Goal: Task Accomplishment & Management: Use online tool/utility

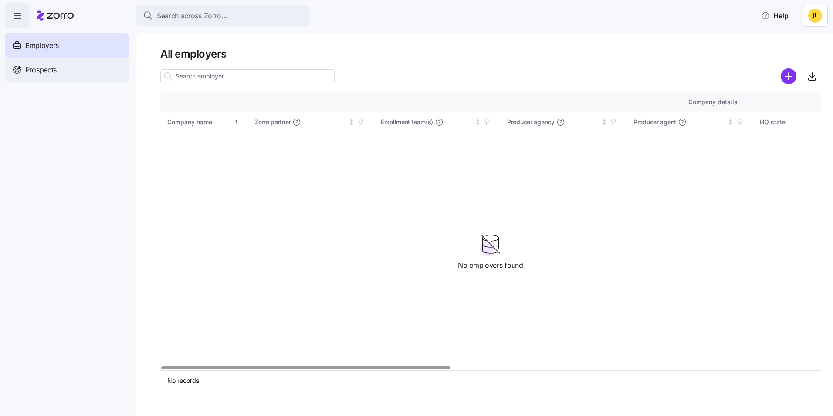
click at [41, 68] on span "Prospects" at bounding box center [40, 69] width 31 height 11
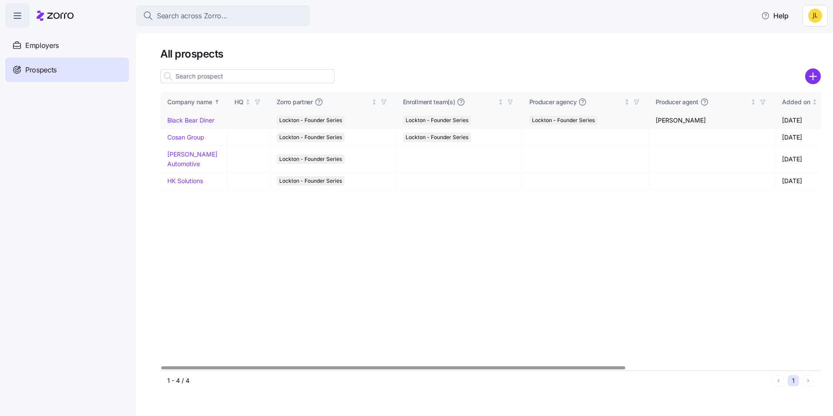
click at [193, 120] on link "Black Bear Diner" at bounding box center [190, 119] width 47 height 7
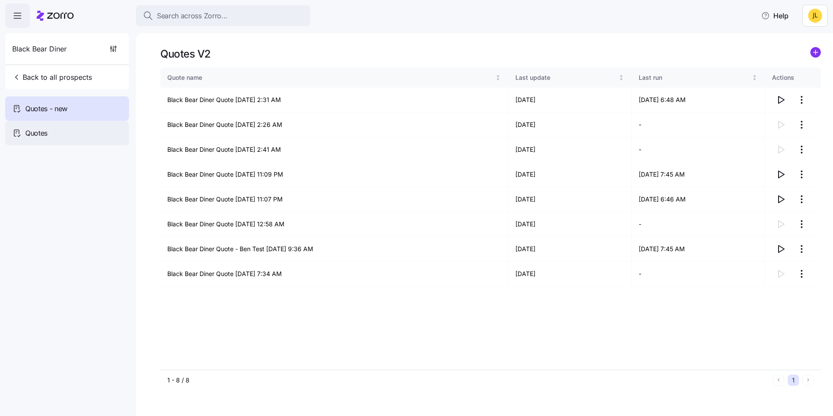
click at [64, 131] on div "Quotes" at bounding box center [67, 133] width 124 height 24
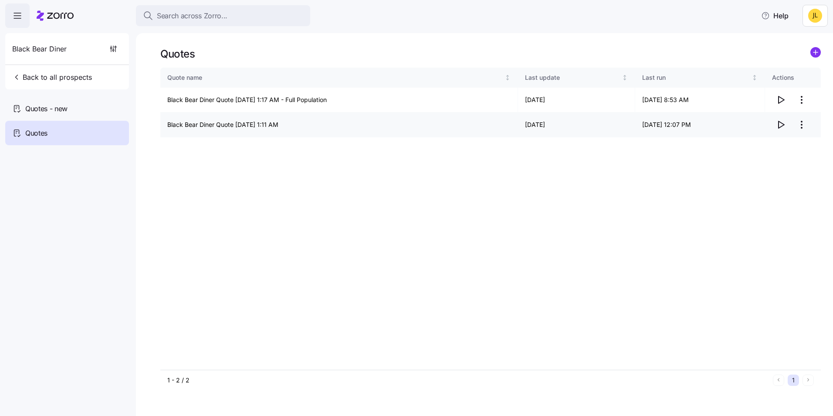
click at [781, 122] on icon "button" at bounding box center [780, 124] width 10 height 10
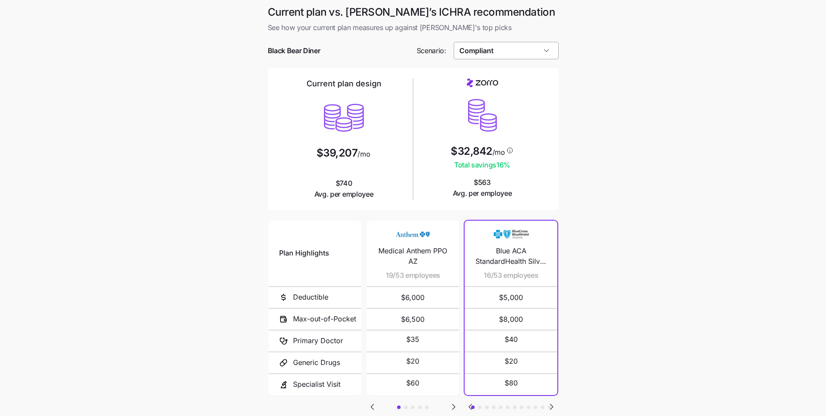
click at [510, 48] on input "Compliant" at bounding box center [506, 50] width 105 height 17
click at [510, 118] on div "Low Cost Silver" at bounding box center [506, 121] width 98 height 17
type input "Low Cost Silver"
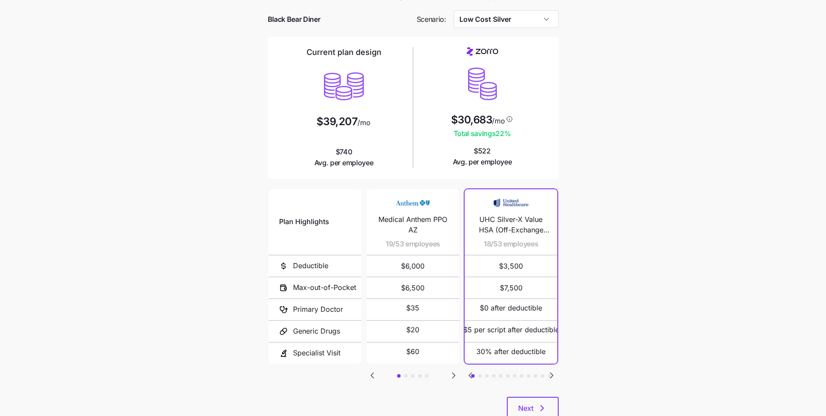
scroll to position [44, 0]
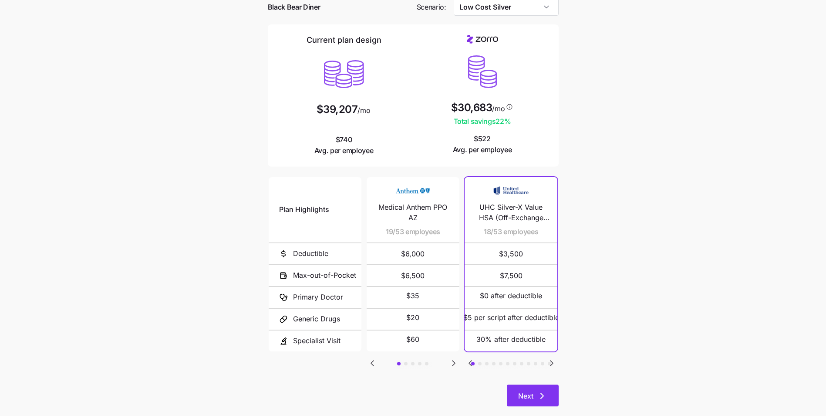
click at [544, 396] on icon "button" at bounding box center [542, 395] width 10 height 10
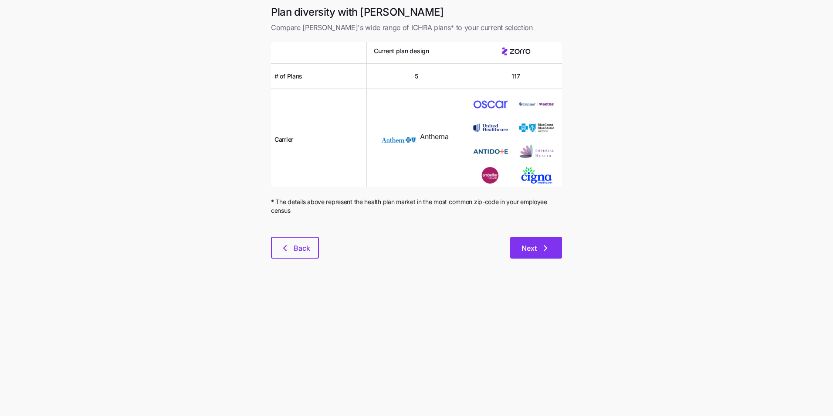
click at [534, 245] on span "Next" at bounding box center [528, 248] width 15 height 10
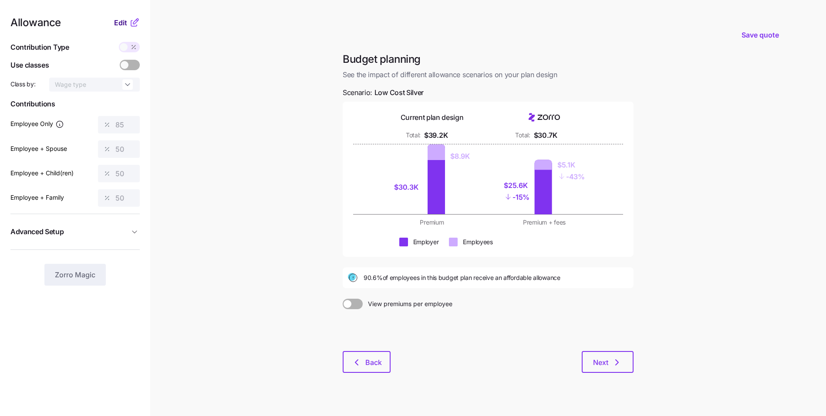
click at [124, 26] on span "Edit" at bounding box center [120, 22] width 13 height 10
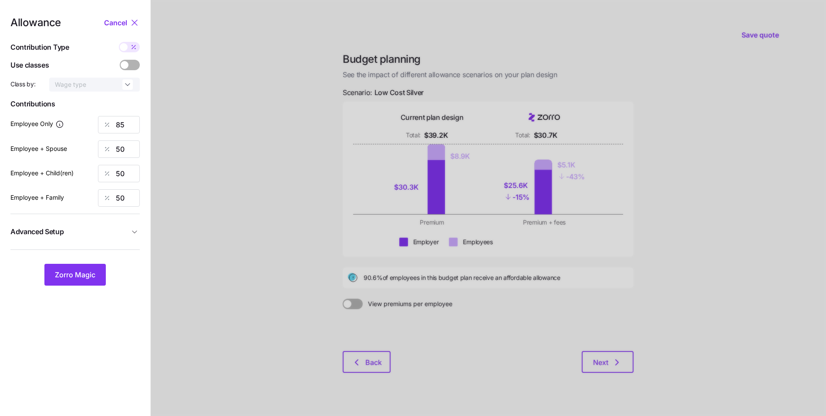
click at [118, 237] on button "Advanced Setup" at bounding box center [74, 231] width 129 height 21
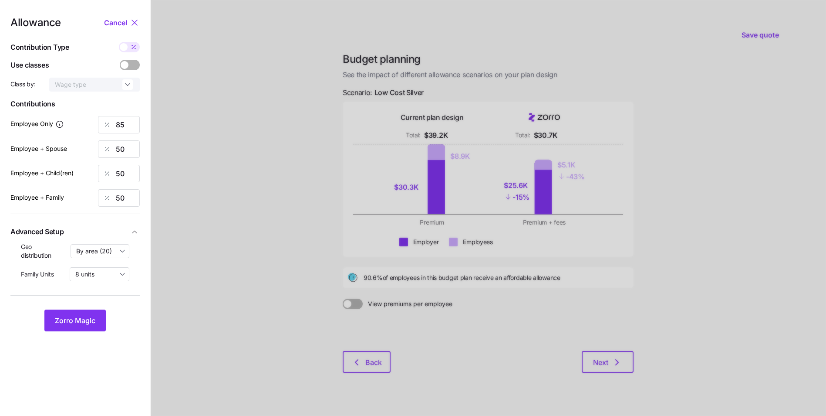
click at [118, 230] on span "Advanced Setup" at bounding box center [69, 231] width 119 height 11
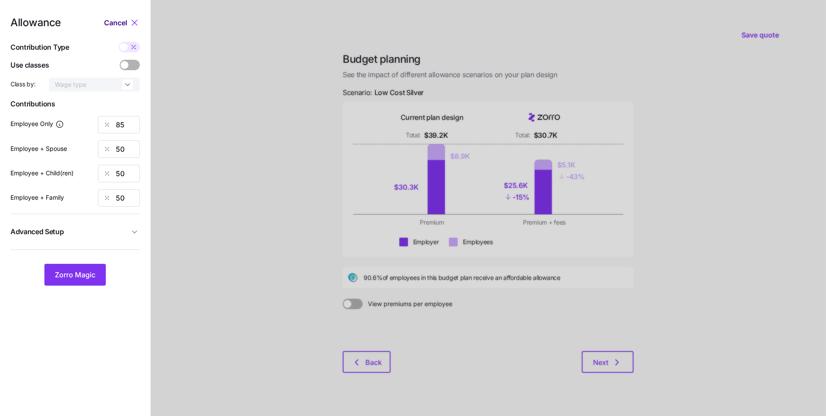
click at [122, 22] on span "Cancel" at bounding box center [115, 22] width 23 height 10
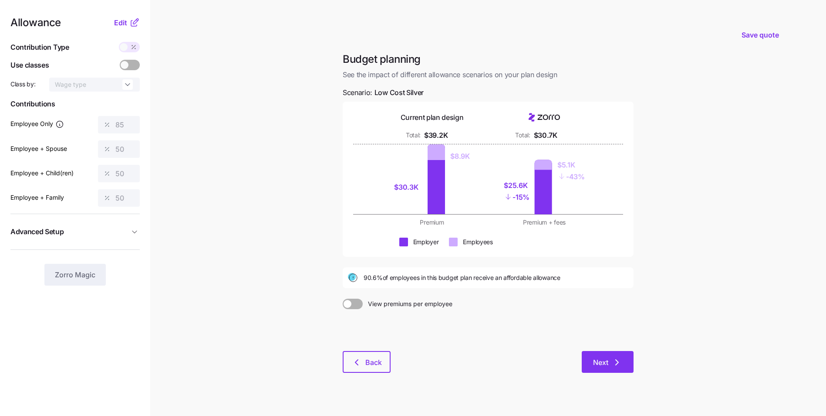
click at [608, 366] on span "Next" at bounding box center [607, 362] width 29 height 10
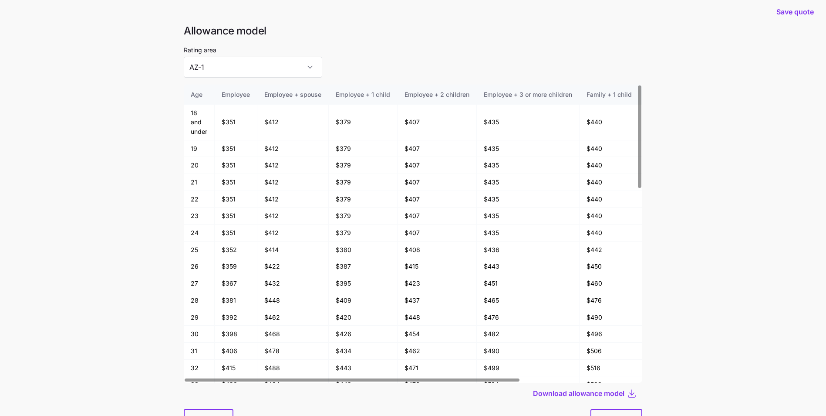
scroll to position [47, 0]
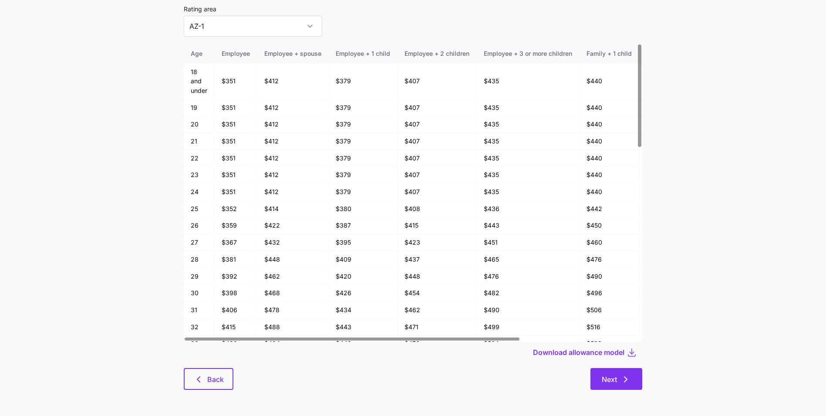
click at [632, 381] on button "Next" at bounding box center [617, 379] width 52 height 22
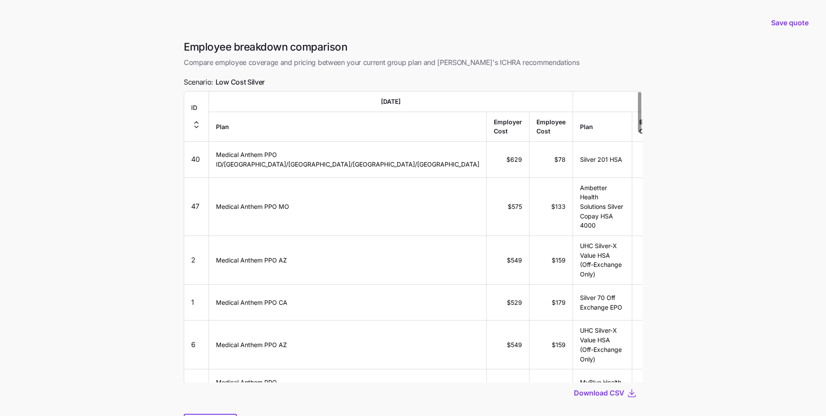
click at [202, 119] on icon "button" at bounding box center [196, 124] width 10 height 10
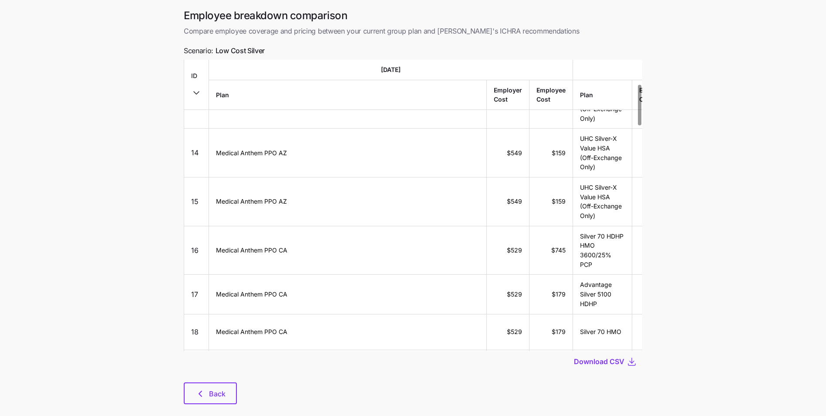
scroll to position [44, 0]
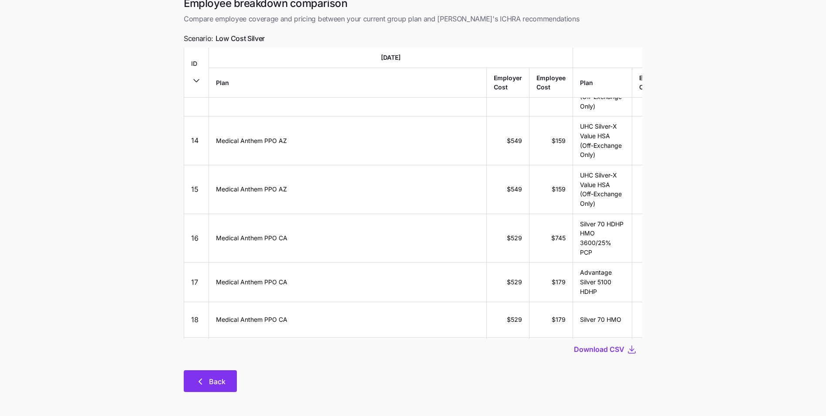
click at [221, 375] on button "Back" at bounding box center [210, 381] width 53 height 22
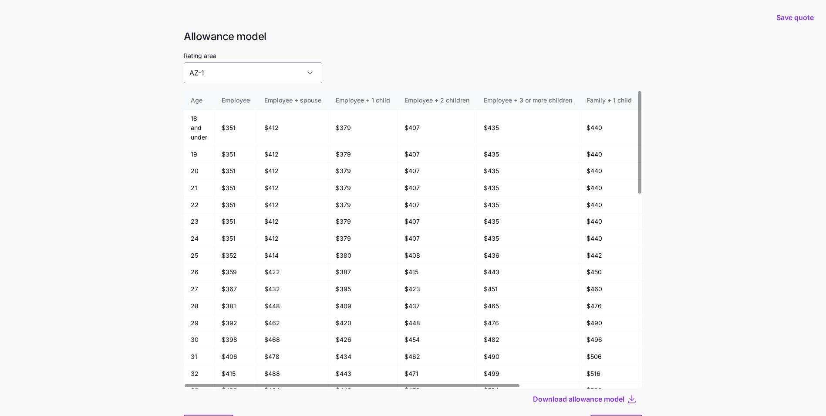
click at [261, 70] on input "AZ-1" at bounding box center [253, 72] width 139 height 21
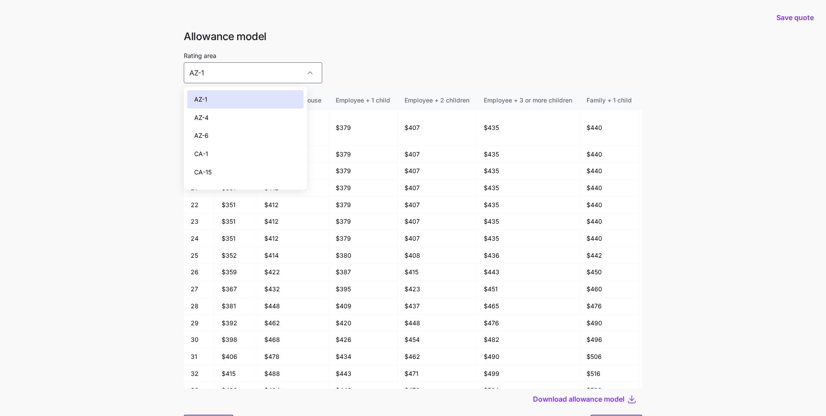
click at [234, 148] on div "CA-1" at bounding box center [245, 154] width 116 height 18
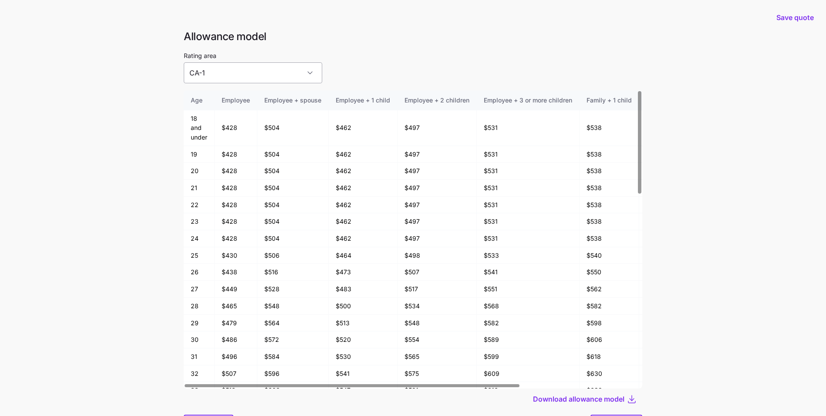
click at [259, 80] on input "CA-1" at bounding box center [253, 72] width 139 height 21
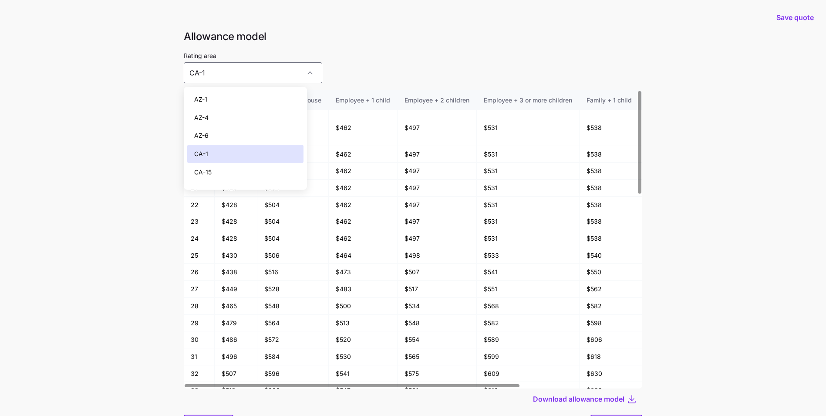
click at [247, 177] on div "CA-15" at bounding box center [245, 172] width 116 height 18
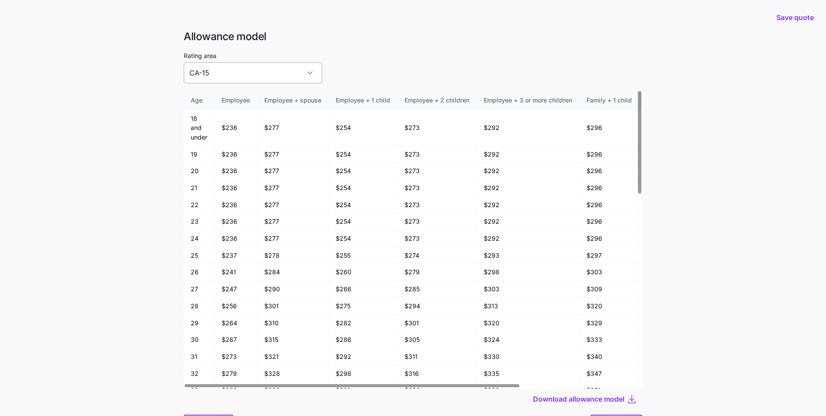
click at [271, 75] on input "CA-15" at bounding box center [253, 72] width 139 height 21
click at [414, 68] on div "Rating area CA-15" at bounding box center [413, 66] width 459 height 33
click at [292, 70] on input "CA-15" at bounding box center [253, 72] width 139 height 21
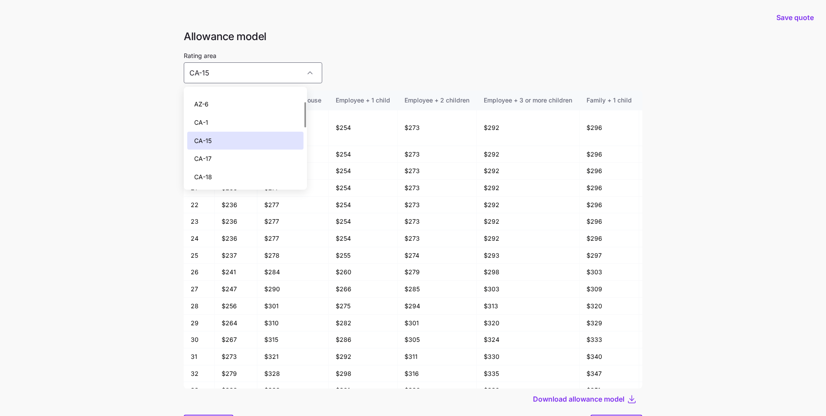
scroll to position [44, 0]
click at [238, 146] on div "CA-17" at bounding box center [245, 146] width 116 height 18
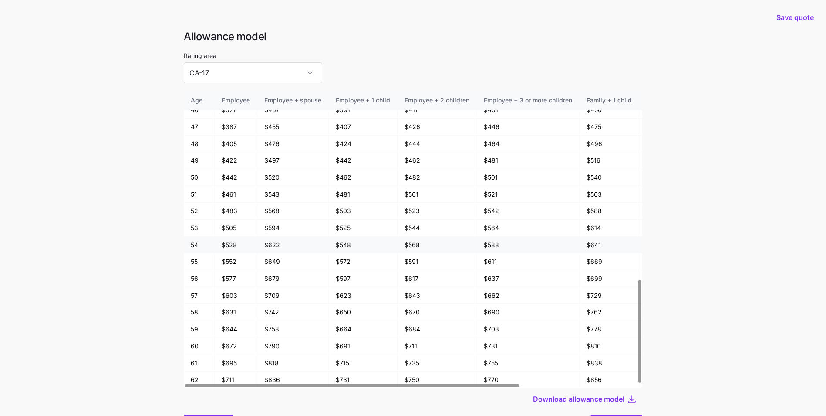
scroll to position [551, 0]
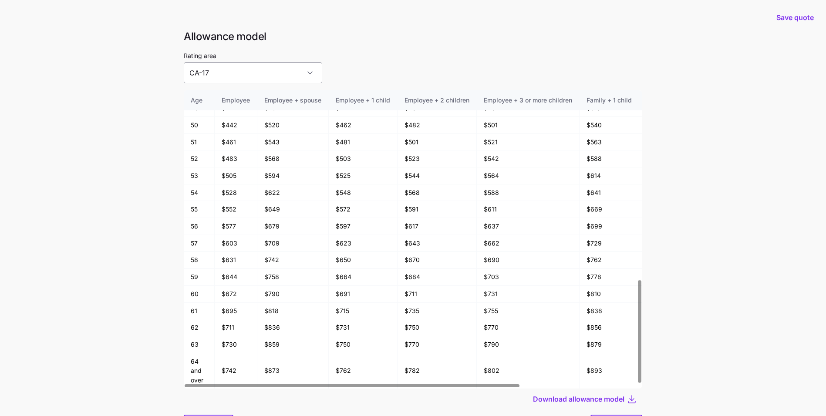
click at [267, 73] on input "CA-17" at bounding box center [253, 72] width 139 height 21
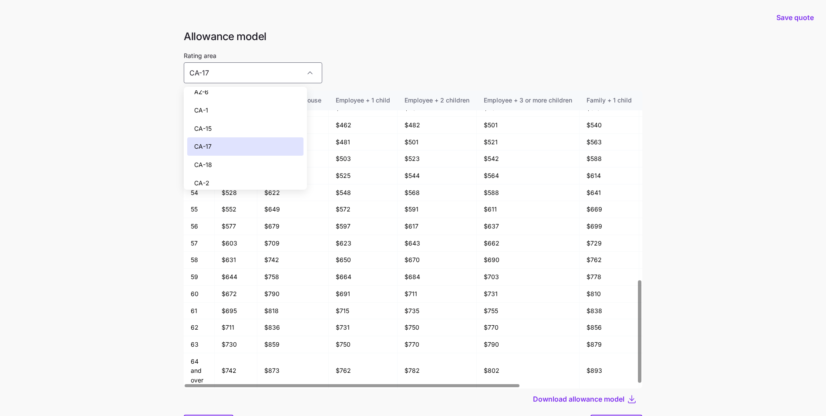
click at [241, 110] on div "CA-1" at bounding box center [245, 110] width 116 height 18
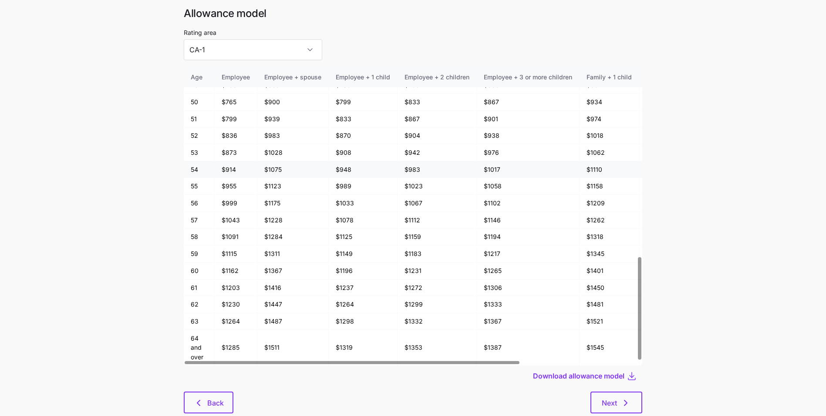
scroll to position [0, 0]
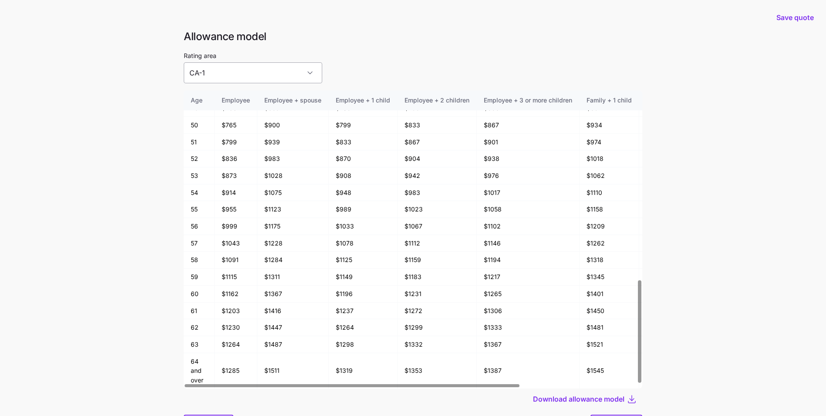
click at [259, 73] on input "CA-1" at bounding box center [253, 72] width 139 height 21
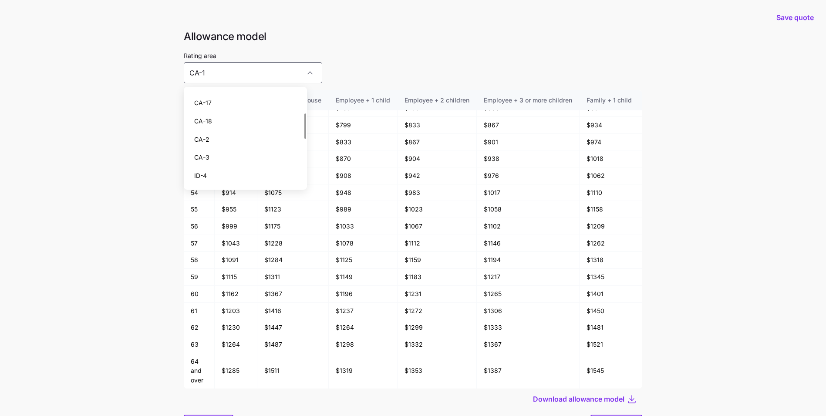
click at [240, 124] on div "CA-18" at bounding box center [245, 121] width 116 height 18
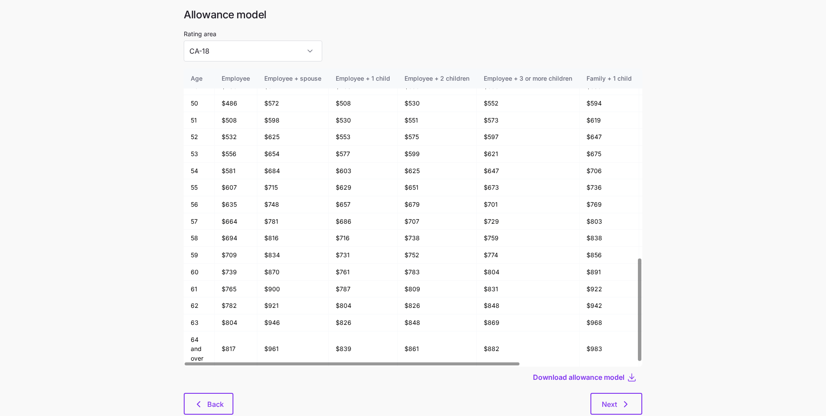
scroll to position [0, 0]
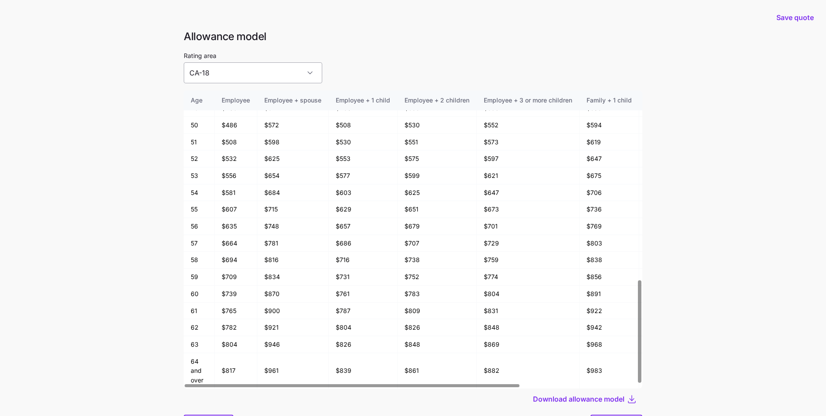
click at [243, 64] on input "CA-18" at bounding box center [253, 72] width 139 height 21
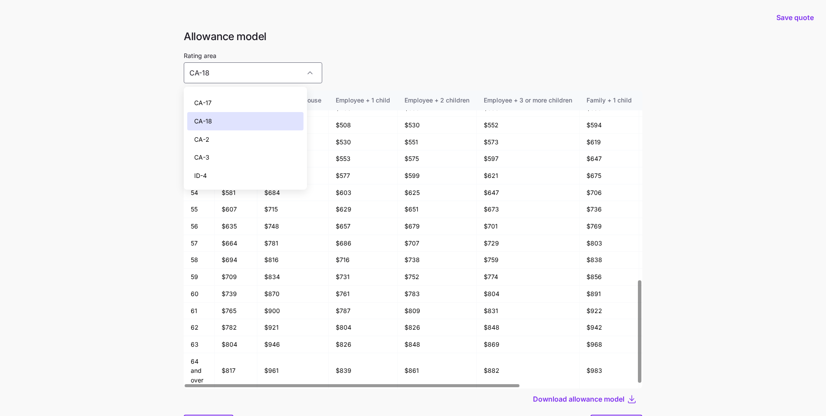
click at [245, 139] on div "CA-2" at bounding box center [245, 139] width 116 height 18
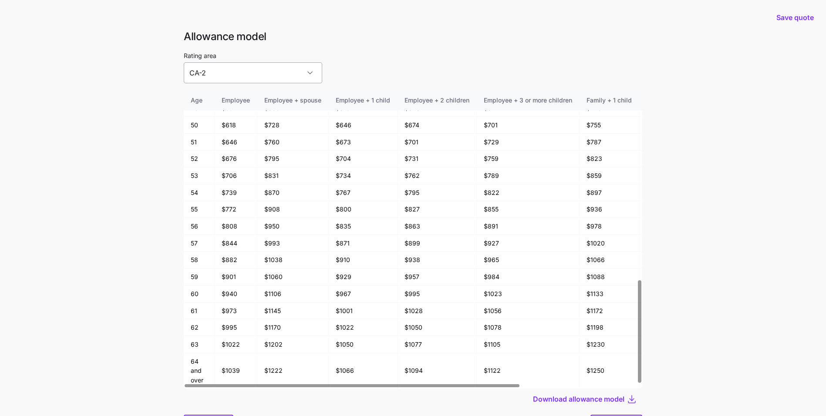
click at [231, 73] on input "CA-2" at bounding box center [253, 72] width 139 height 21
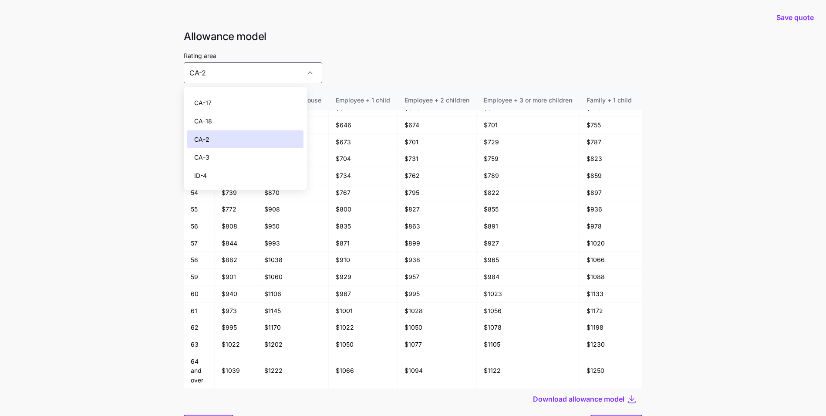
click at [237, 151] on div "CA-3" at bounding box center [245, 157] width 116 height 18
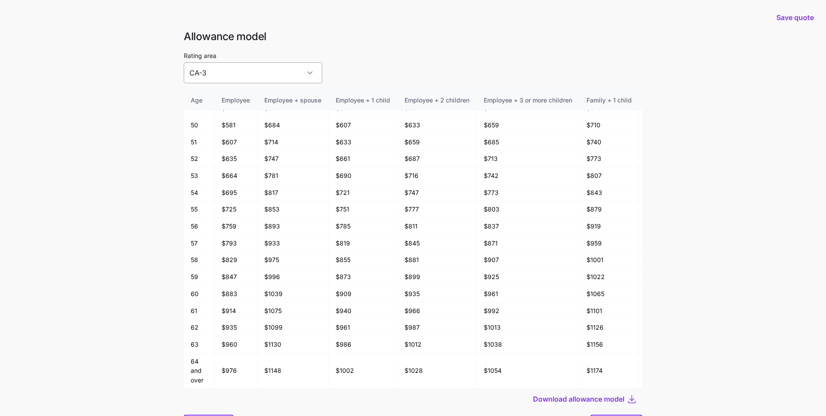
click at [251, 78] on input "CA-3" at bounding box center [253, 72] width 139 height 21
click at [384, 71] on div "Rating area CA-3" at bounding box center [413, 66] width 459 height 33
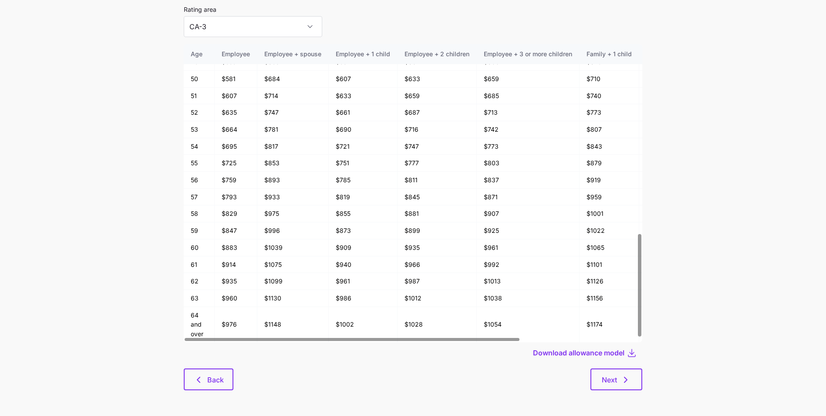
scroll to position [47, 0]
click at [613, 385] on button "Next" at bounding box center [617, 379] width 52 height 22
type input "AZ-1"
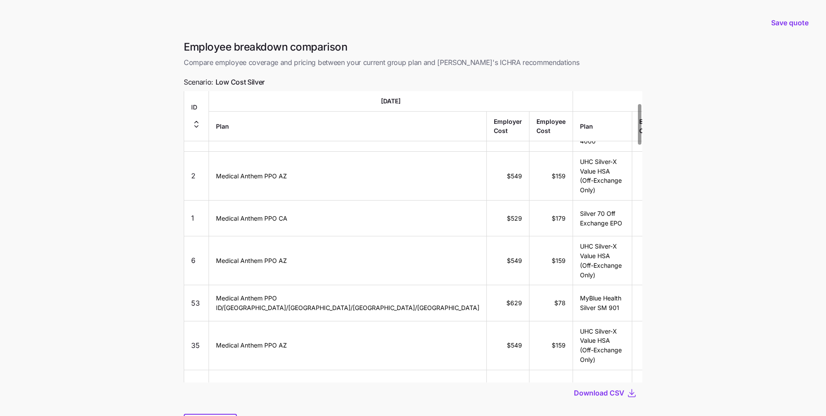
scroll to position [87, 0]
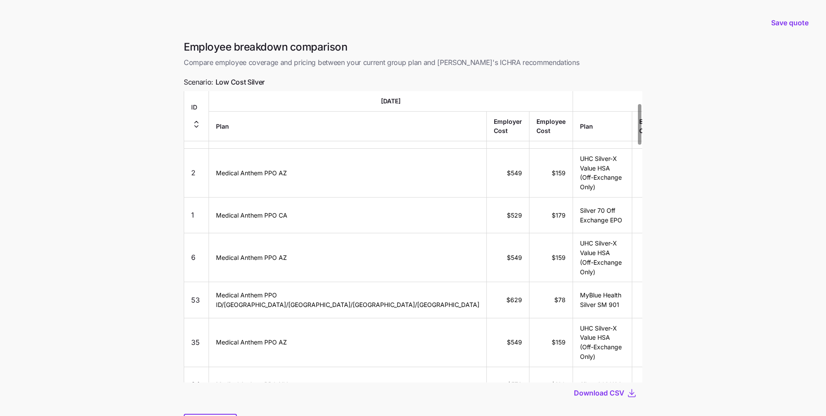
click at [202, 119] on icon "button" at bounding box center [196, 124] width 10 height 10
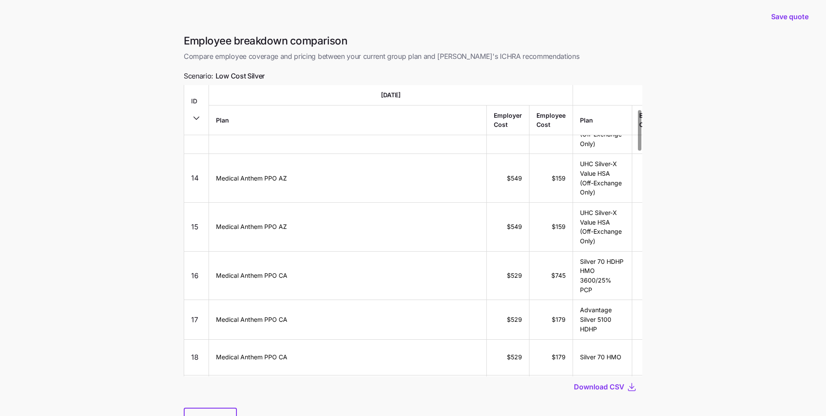
scroll to position [44, 0]
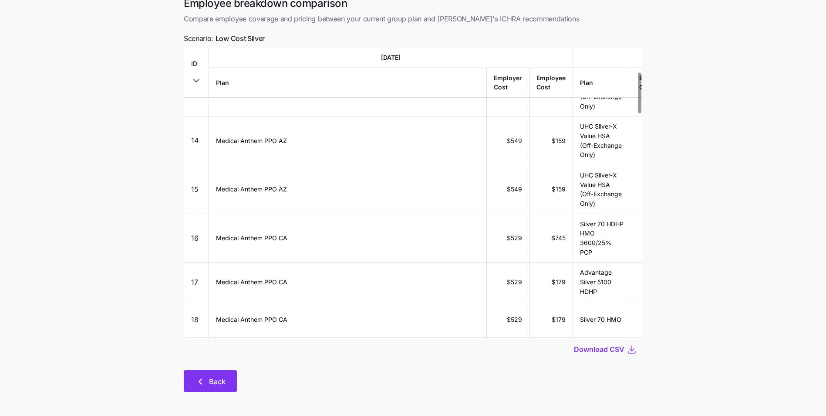
click at [223, 381] on span "Back" at bounding box center [217, 381] width 17 height 10
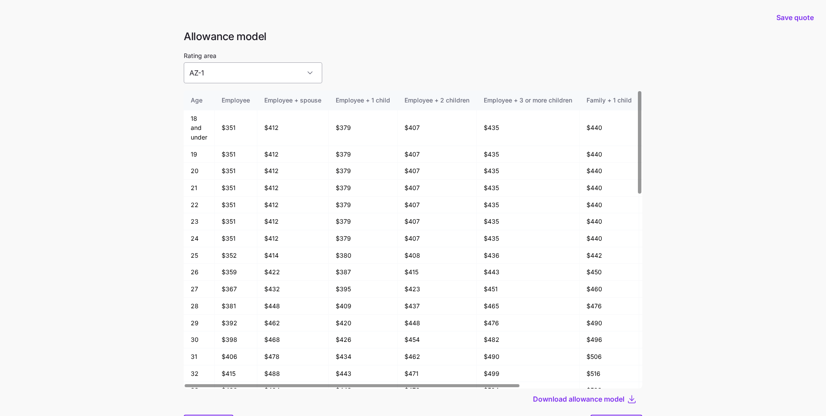
click at [238, 78] on input "AZ-1" at bounding box center [253, 72] width 139 height 21
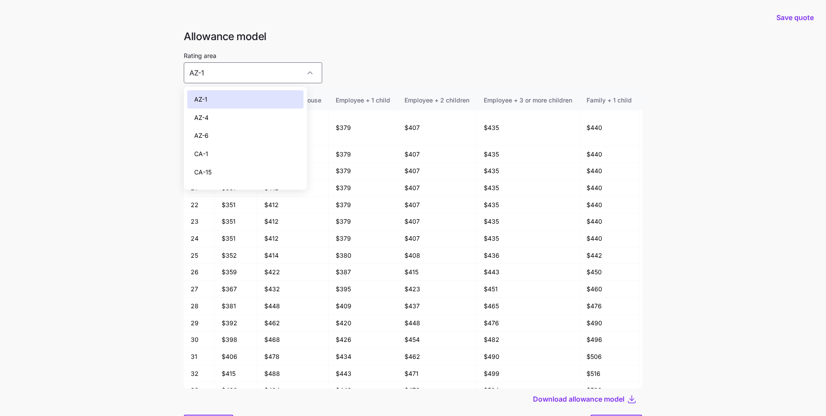
click at [234, 166] on div "CA-15" at bounding box center [245, 172] width 116 height 18
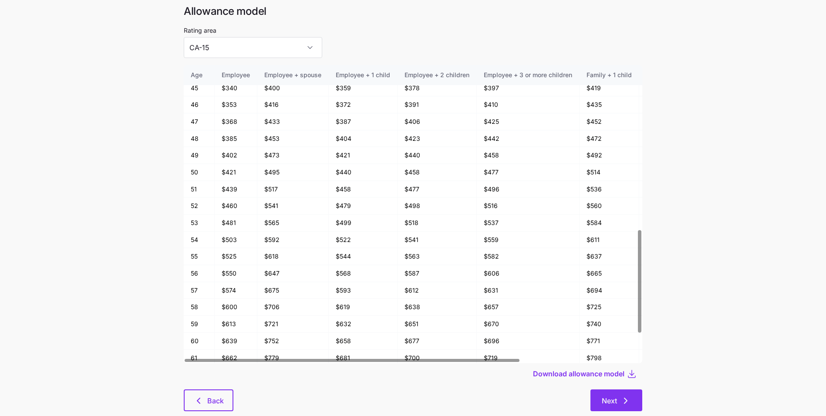
scroll to position [44, 0]
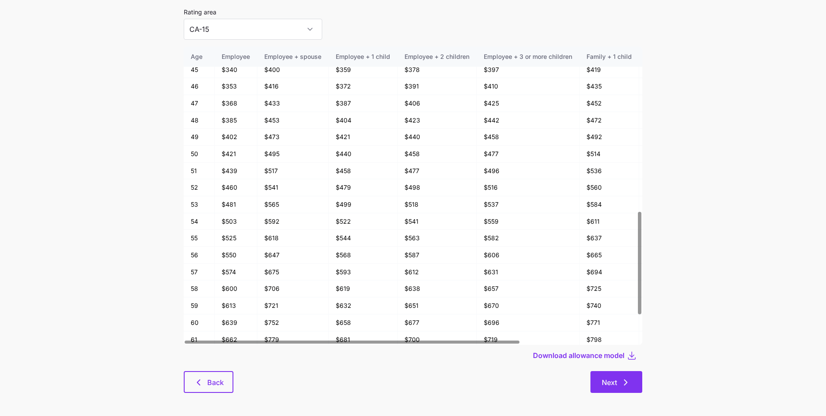
click at [604, 389] on button "Next" at bounding box center [617, 382] width 52 height 22
type input "AZ-1"
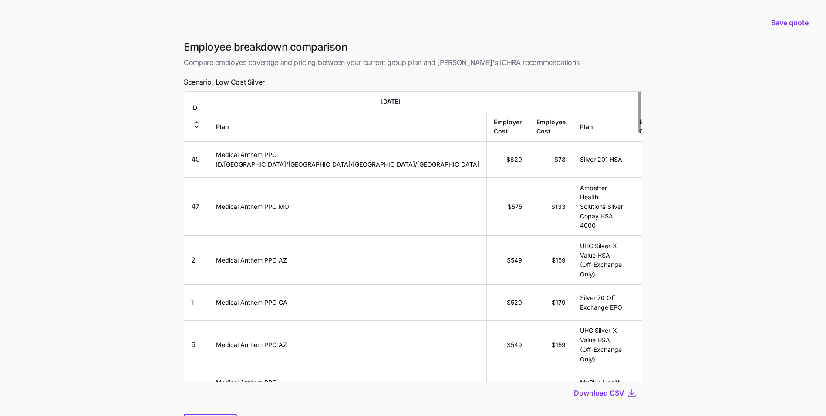
click at [201, 114] on div "ID" at bounding box center [196, 116] width 10 height 27
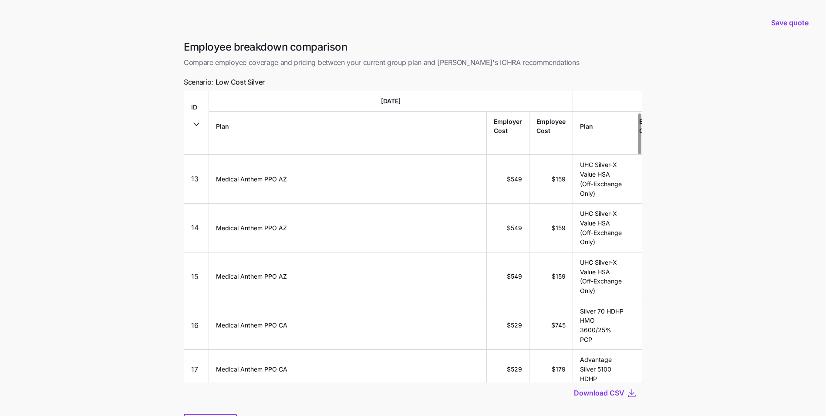
scroll to position [174, 0]
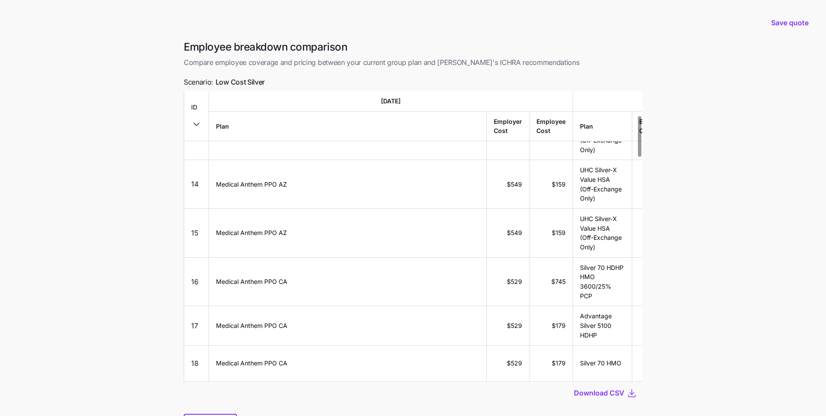
click at [116, 157] on main "Save quote Employee breakdown comparison Compare employee coverage and pricing …" at bounding box center [413, 230] width 826 height 461
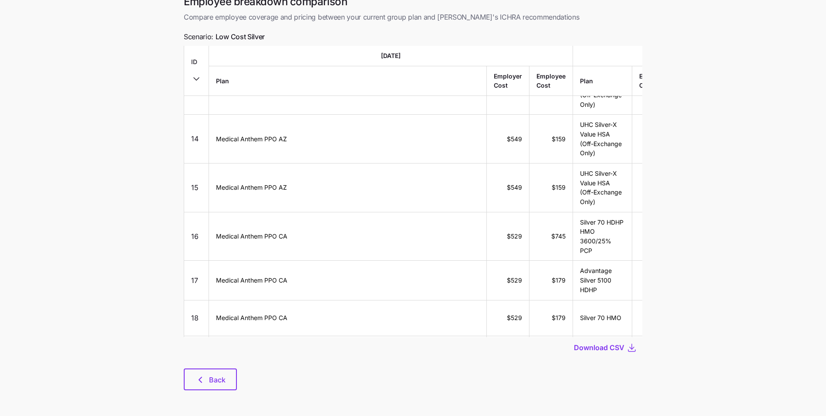
scroll to position [46, 0]
